Goal: Communication & Community: Answer question/provide support

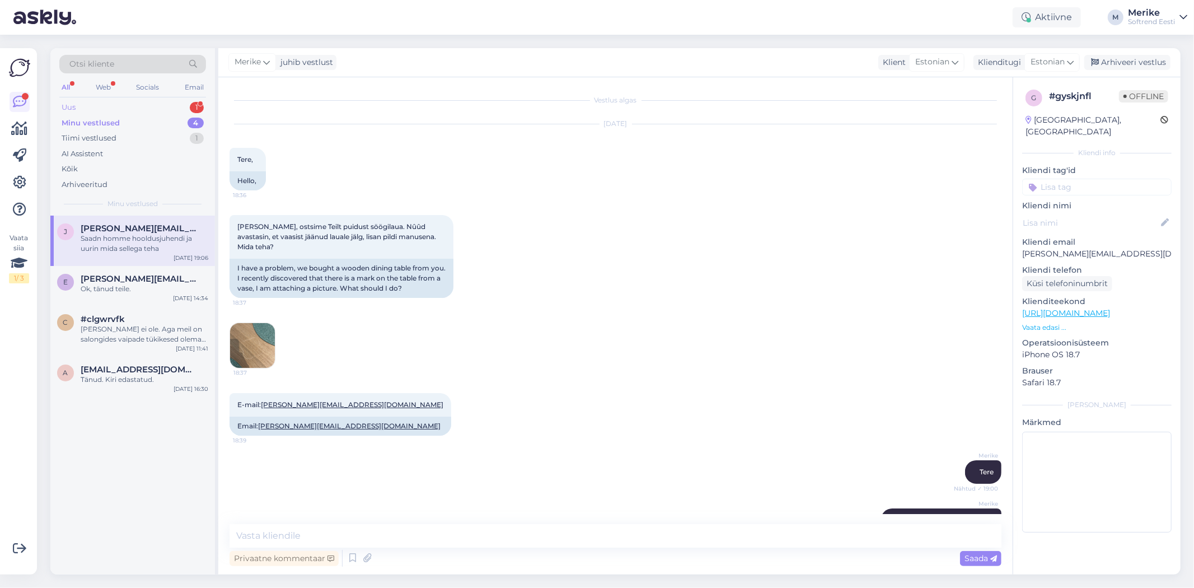
scroll to position [175, 0]
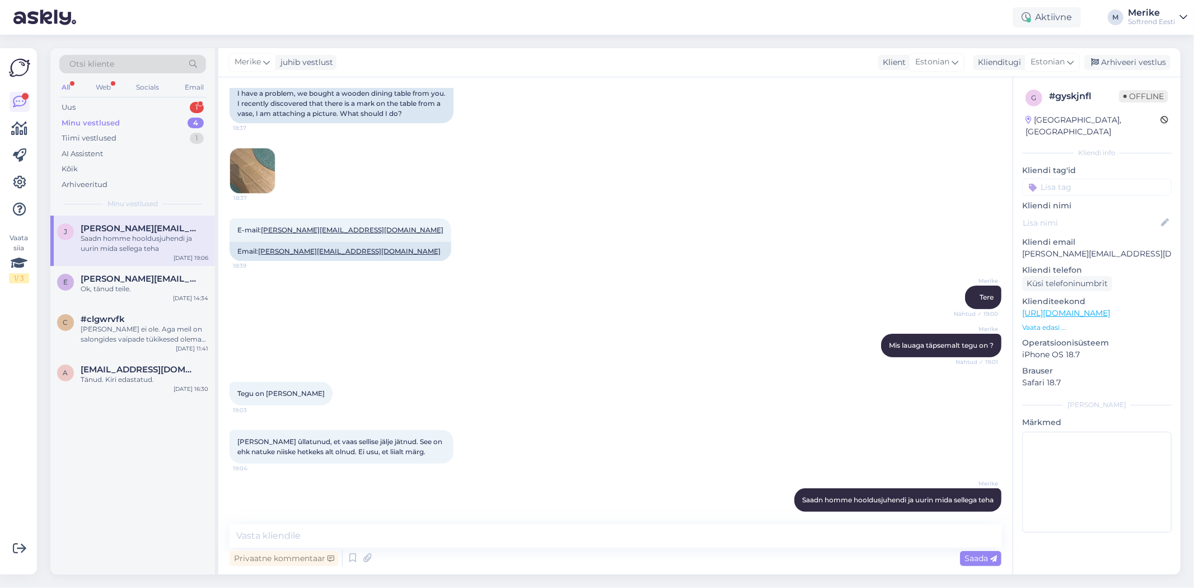
click at [99, 120] on div "Minu vestlused" at bounding box center [91, 123] width 58 height 11
click at [69, 103] on div "Uus" at bounding box center [69, 107] width 14 height 11
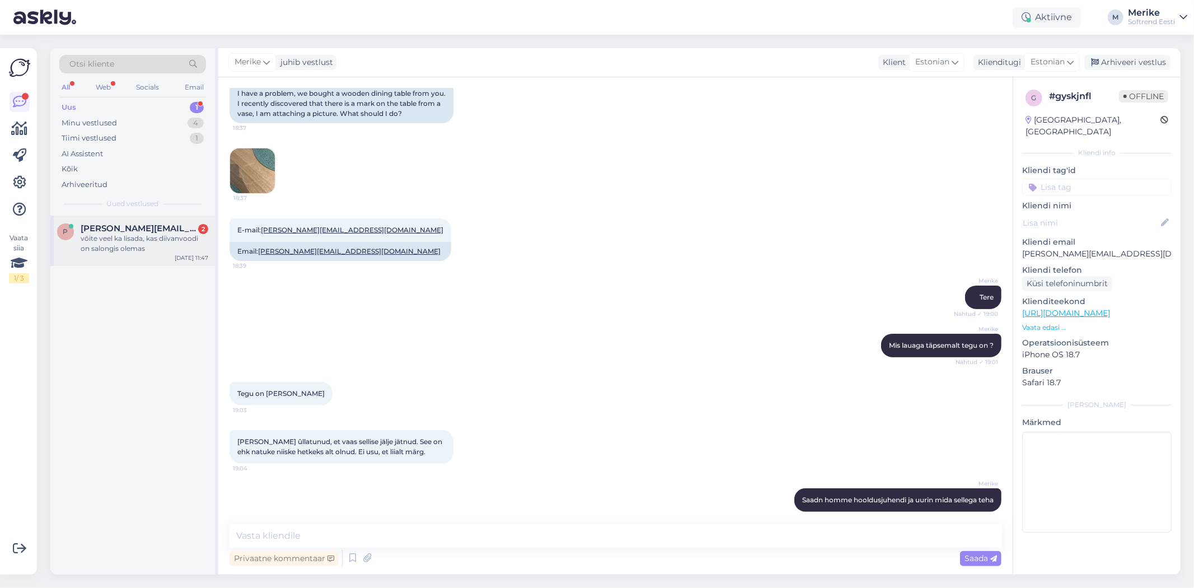
click at [126, 231] on span "[PERSON_NAME][EMAIL_ADDRESS][DOMAIN_NAME]" at bounding box center [139, 228] width 116 height 10
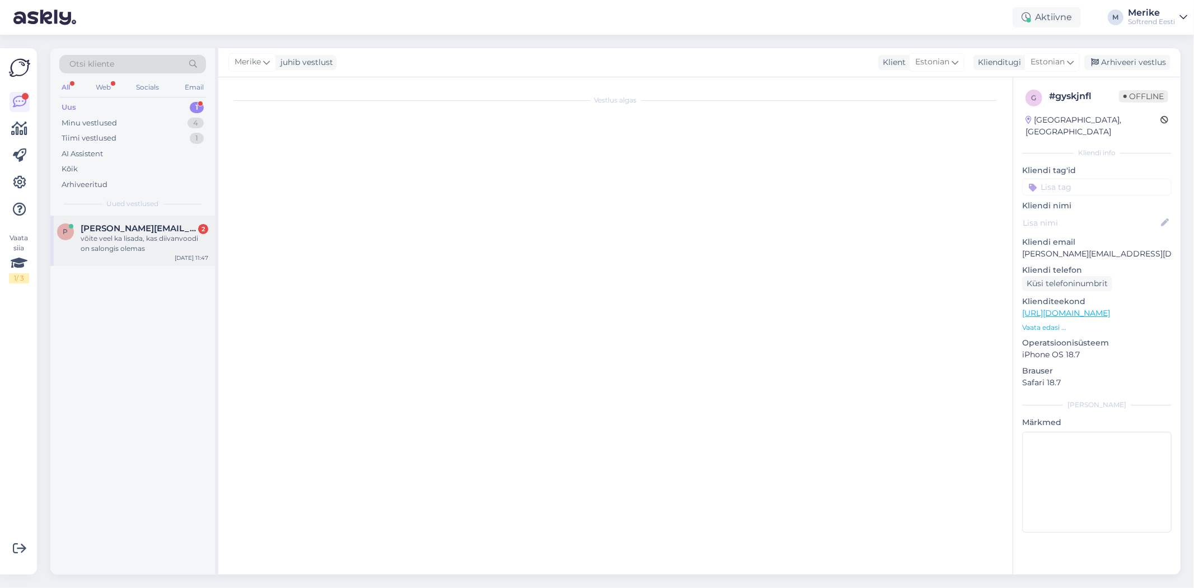
scroll to position [0, 0]
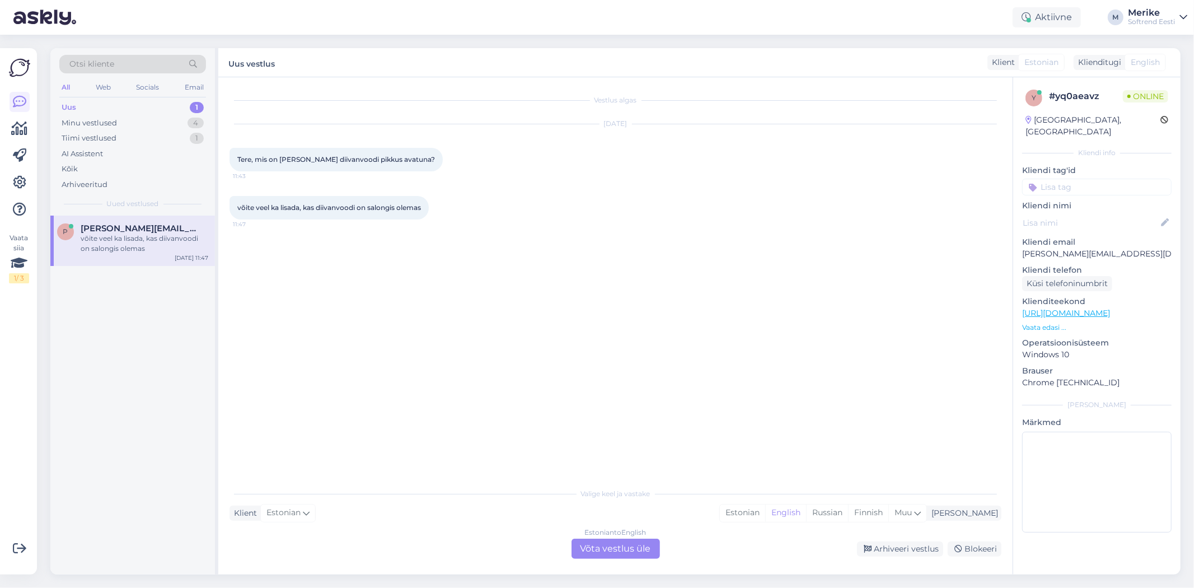
click at [610, 545] on div "Estonian to English Võta vestlus üle" at bounding box center [616, 549] width 88 height 20
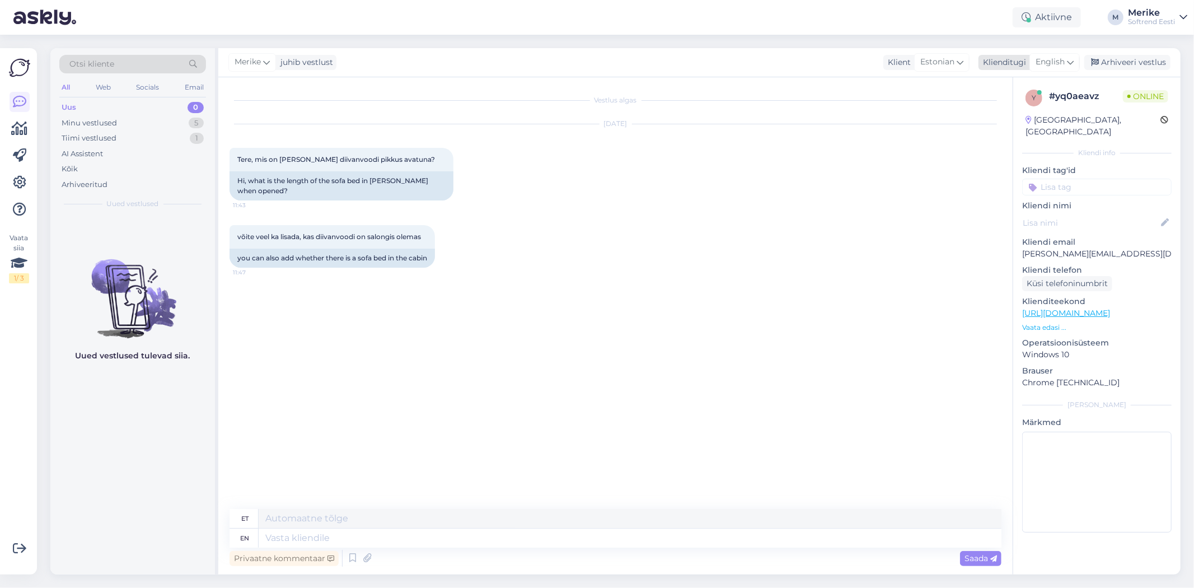
click at [1072, 60] on icon at bounding box center [1070, 62] width 7 height 12
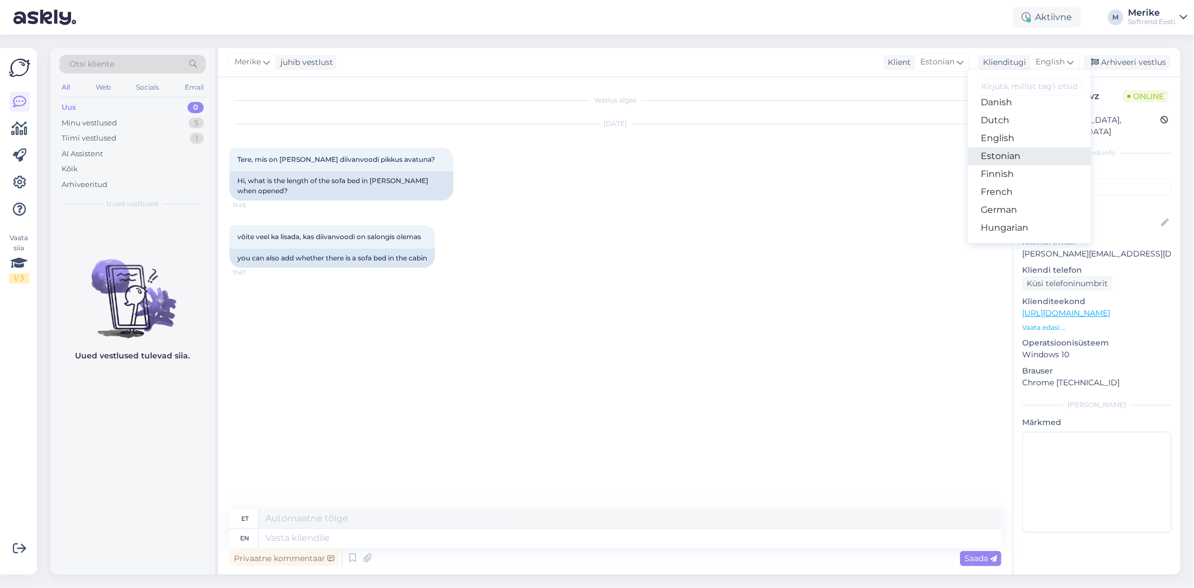
click at [1009, 165] on link "Estonian" at bounding box center [1029, 156] width 123 height 18
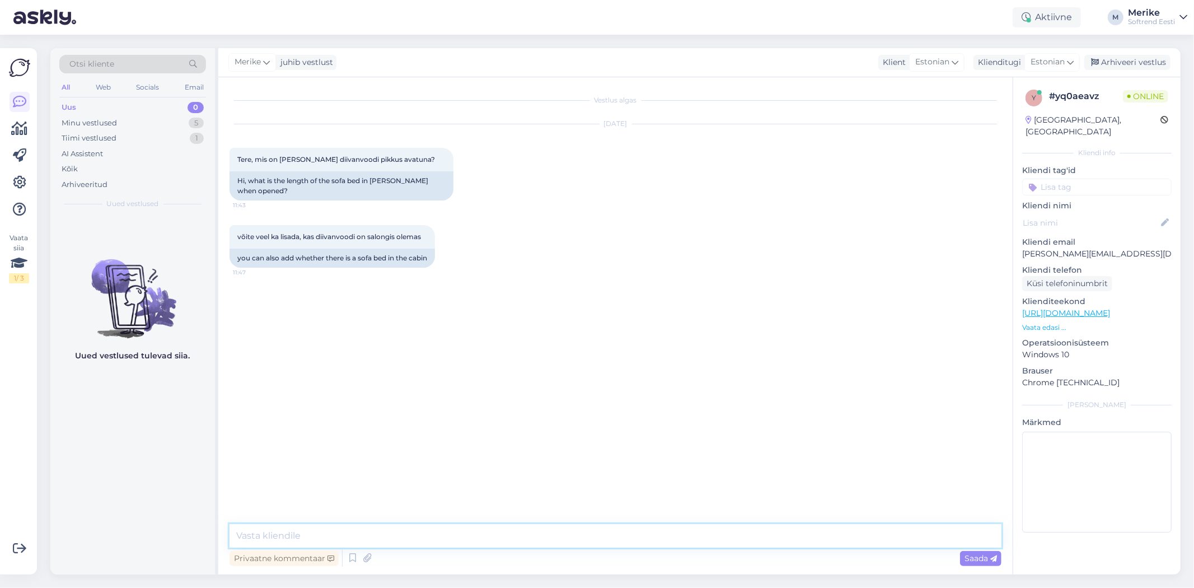
click at [256, 527] on textarea at bounding box center [616, 536] width 772 height 24
type textarea "Tere"
type textarea "194 cm. [GEOGRAPHIC_DATA] on olemas"
click at [975, 556] on span "Saada" at bounding box center [981, 558] width 32 height 10
